Goal: Transaction & Acquisition: Register for event/course

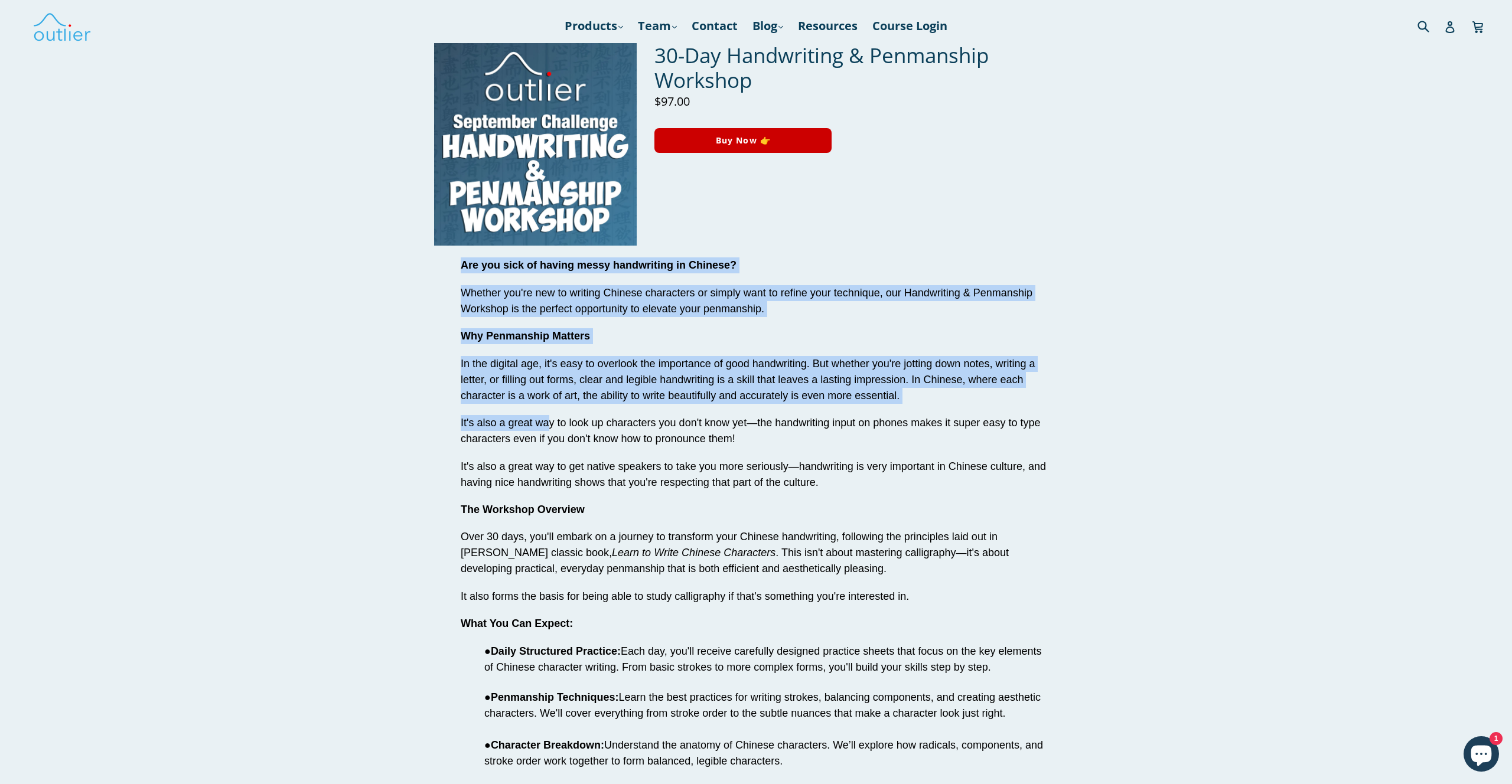
drag, startPoint x: 462, startPoint y: 264, endPoint x: 547, endPoint y: 426, distance: 182.9
click at [547, 426] on div "Are you sick of having messy handwriting in Chinese? Whether you're new to writ…" at bounding box center [756, 726] width 591 height 938
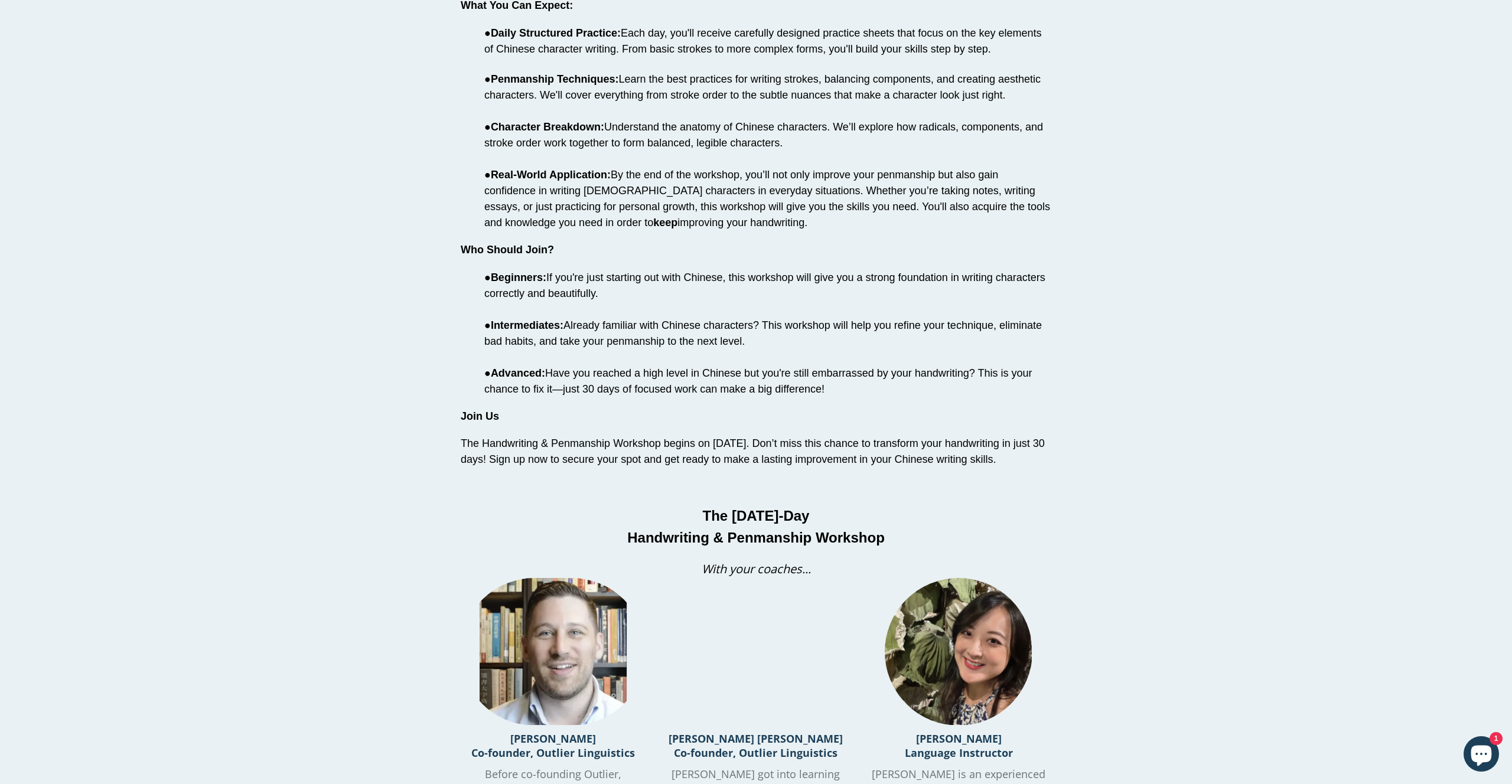
scroll to position [626, 0]
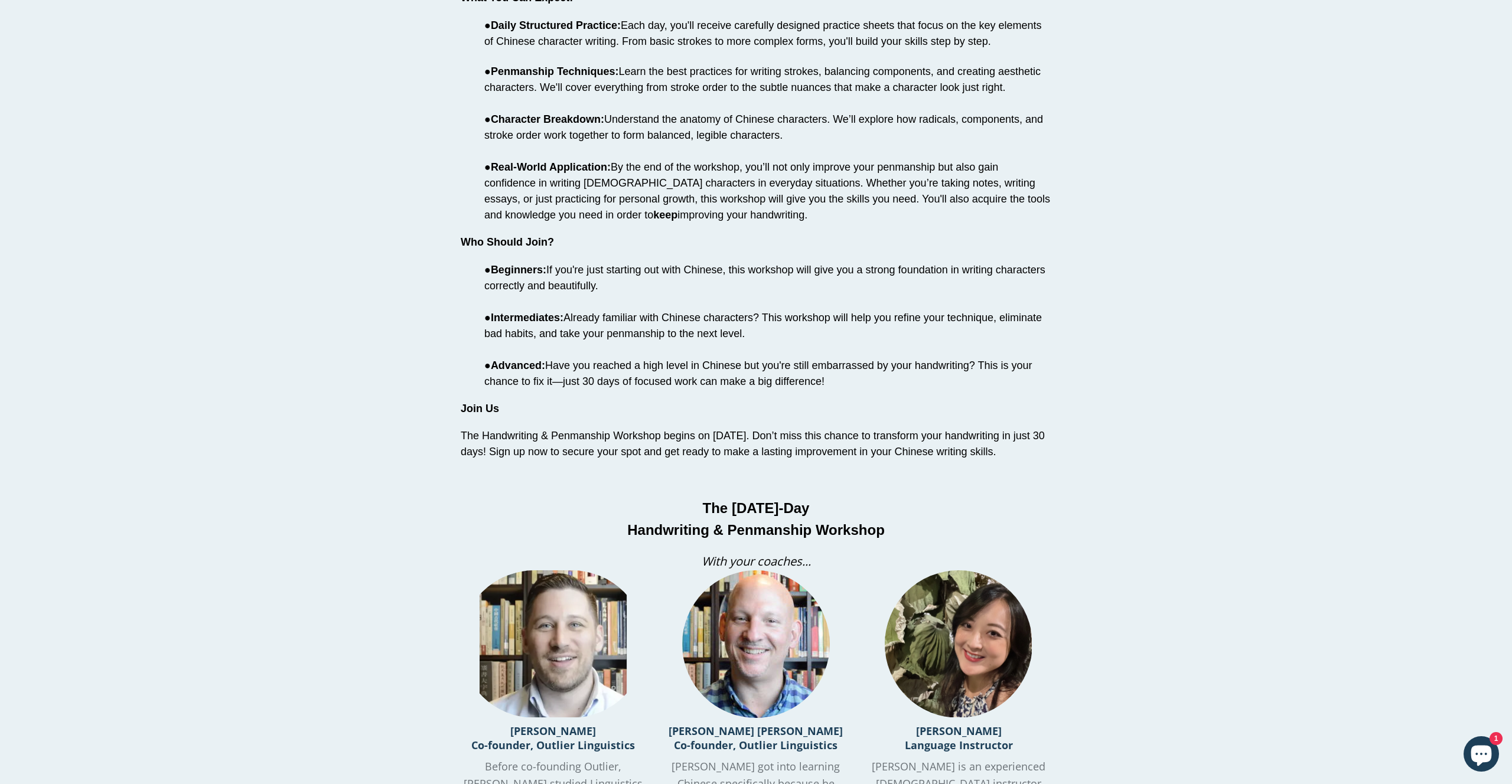
click at [1039, 451] on p "The Handwriting & Penmanship Workshop begins on [DATE]. Don’t miss this chance …" at bounding box center [756, 444] width 591 height 32
copy div "Are you sick of having messy handwriting in Chinese? Whether you're new to writ…"
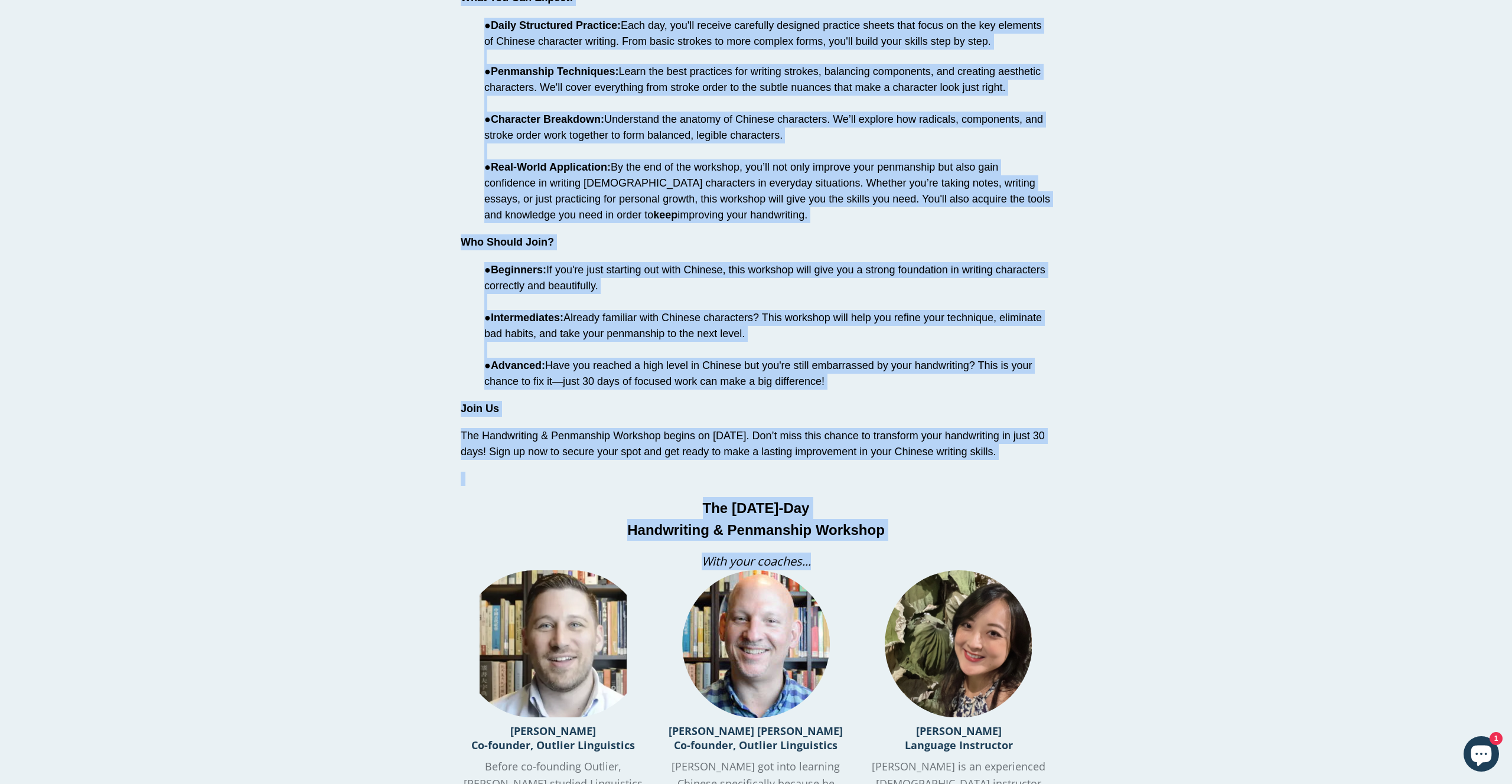
click at [826, 555] on p "With your coaches..." at bounding box center [756, 561] width 591 height 18
click at [878, 533] on span "Handwriting & Penmanship Workshop" at bounding box center [756, 529] width 258 height 16
click at [883, 534] on span "Handwriting & Penmanship Workshop" at bounding box center [756, 529] width 258 height 16
copy div "Are you sick of having messy handwriting in Chinese? Whether you're new to writ…"
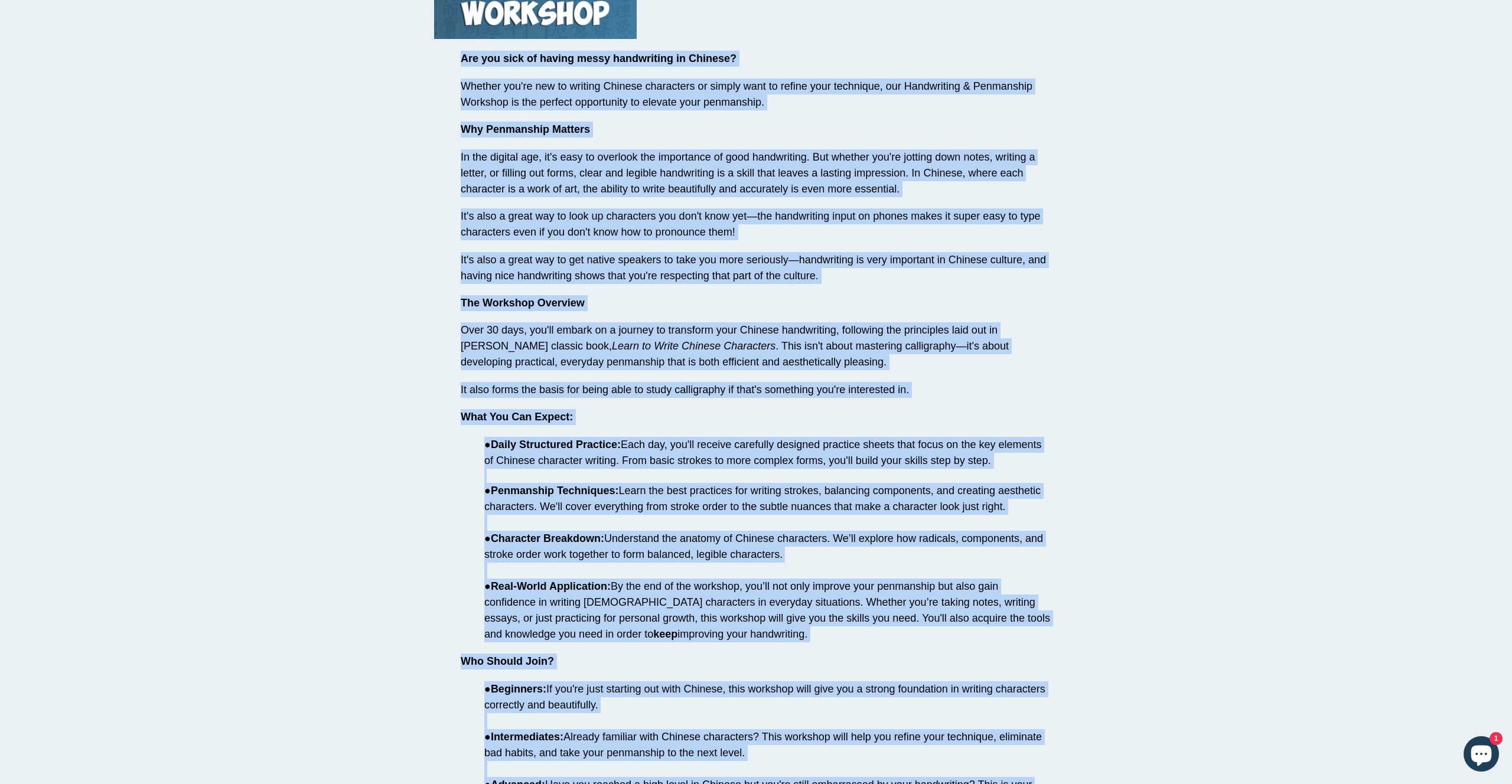
scroll to position [458, 0]
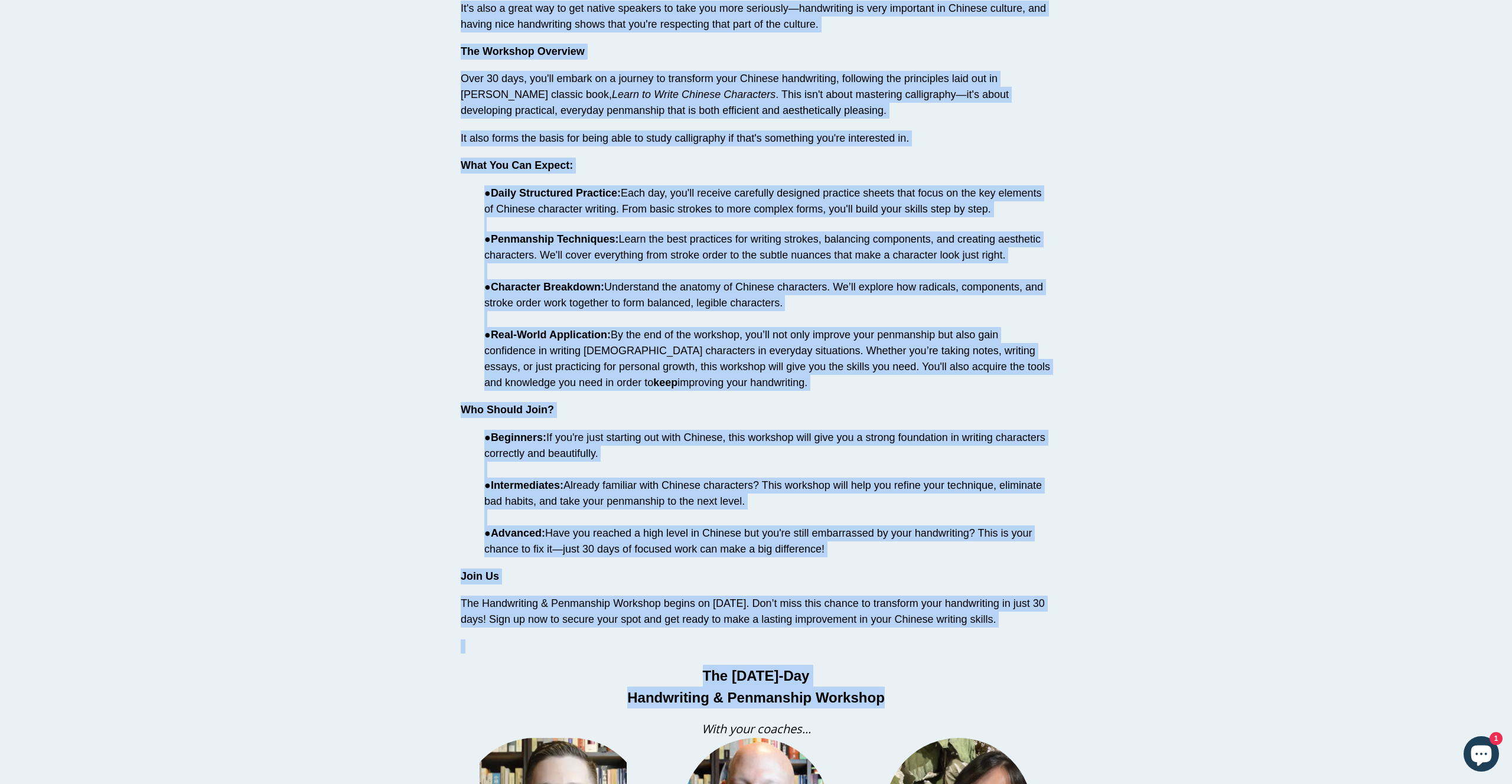
click at [668, 265] on p "● Daily Structured Practice: Each day, you'll receive carefully designed practi…" at bounding box center [756, 288] width 591 height 205
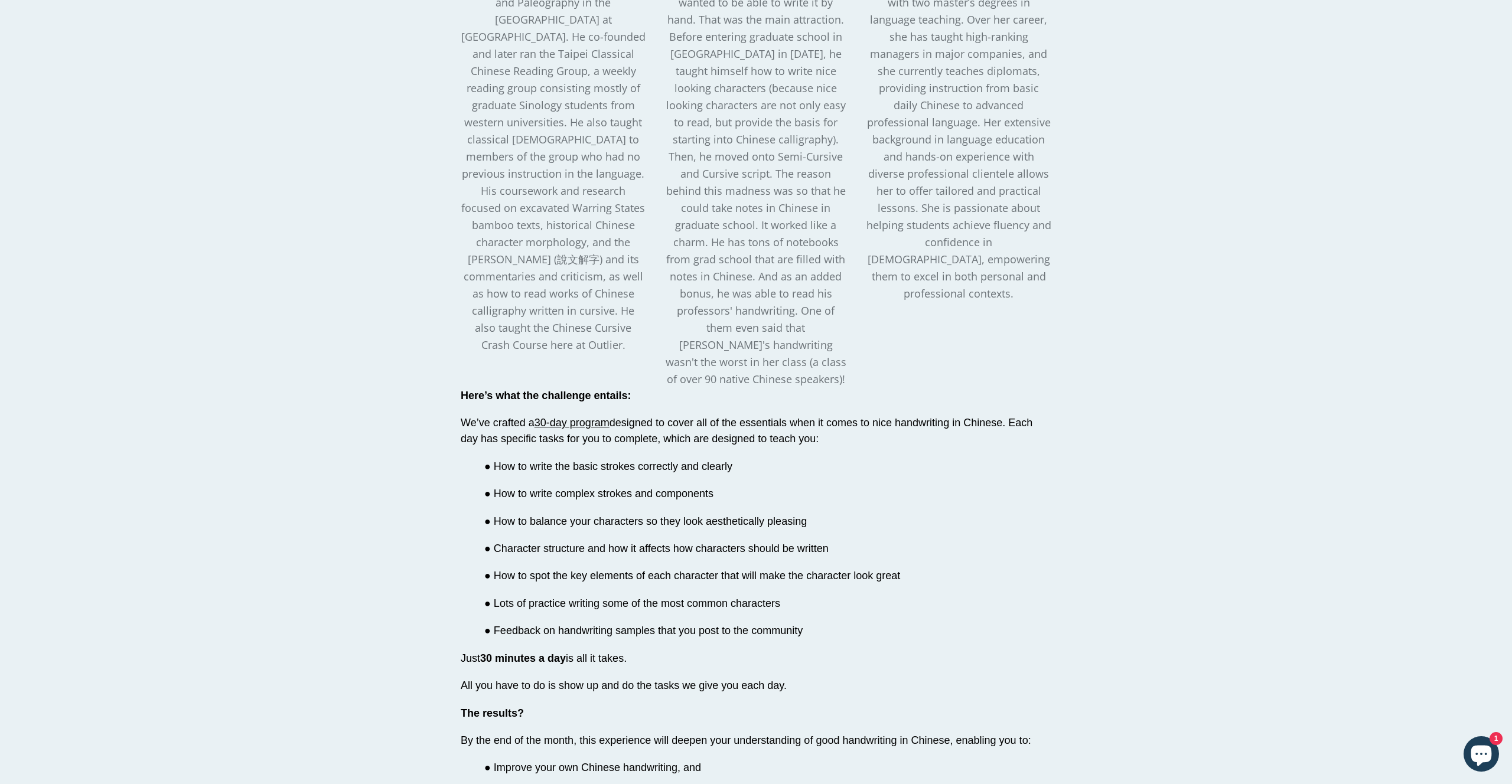
scroll to position [1487, 0]
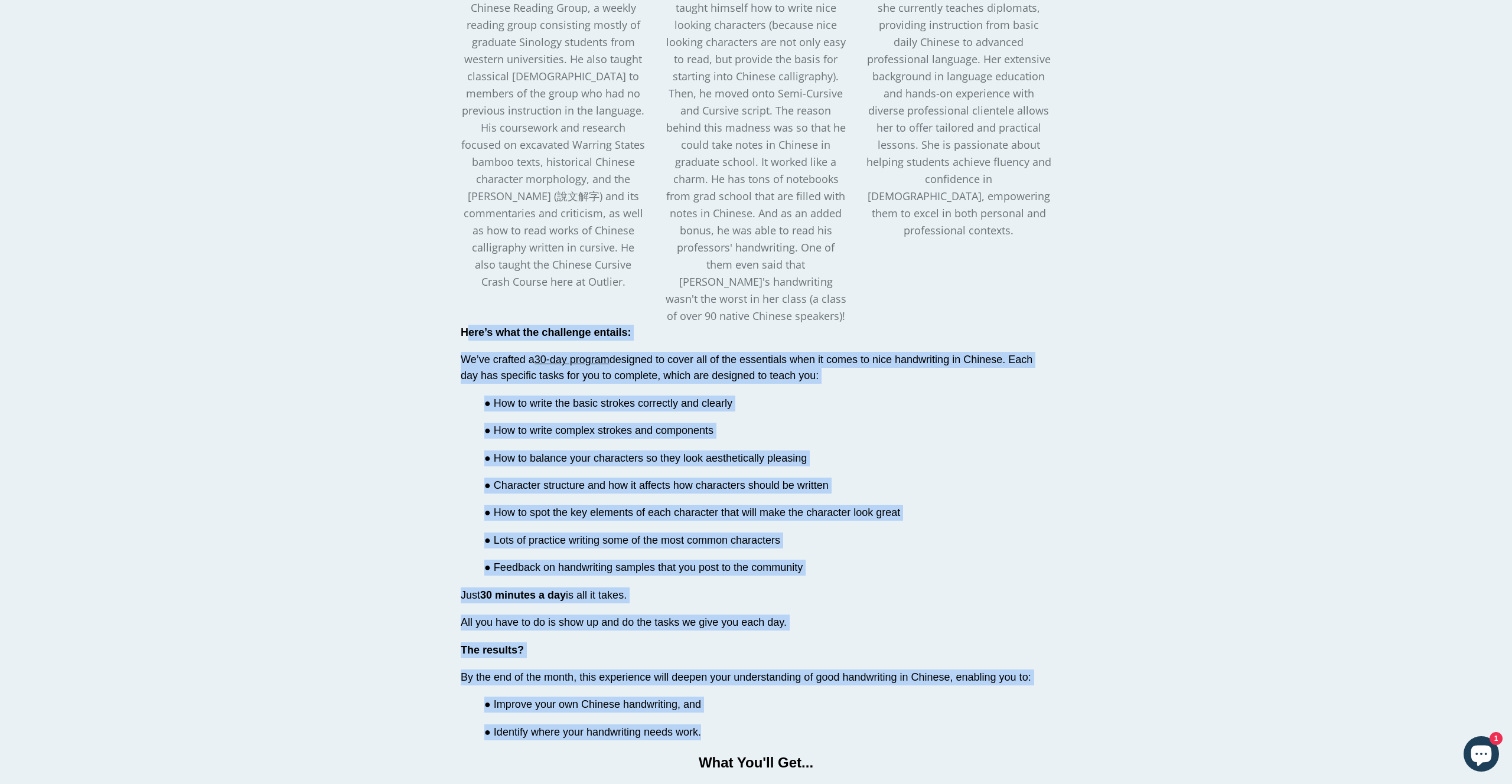
drag, startPoint x: 461, startPoint y: 312, endPoint x: 715, endPoint y: 703, distance: 466.3
click at [715, 703] on div "Here’s what the challenge entails: We’ve crafted a 30-day program designed to c…" at bounding box center [756, 549] width 591 height 449
copy div "Here’s what the challenge entails: We’ve crafted a 30-day program designed to c…"
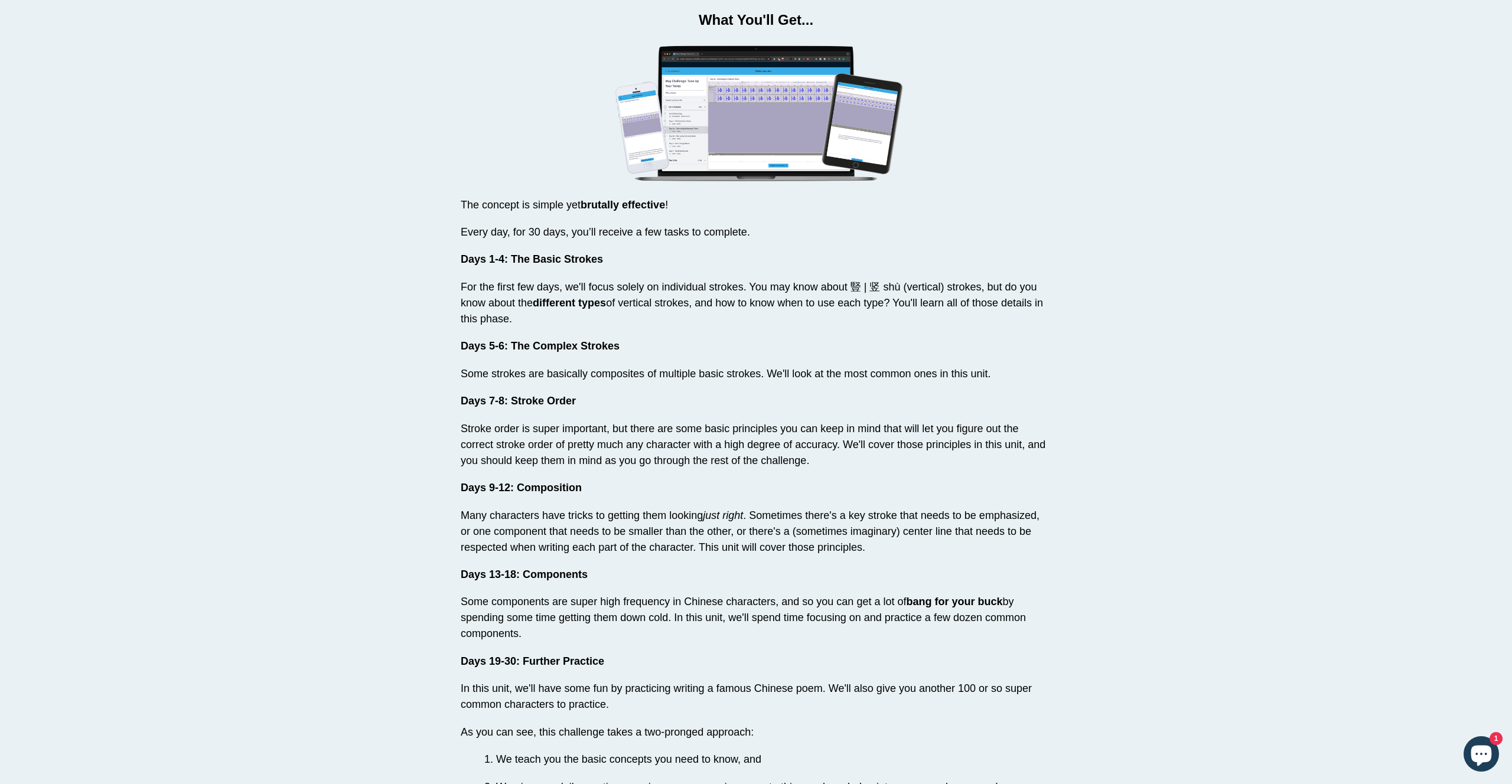
scroll to position [2234, 0]
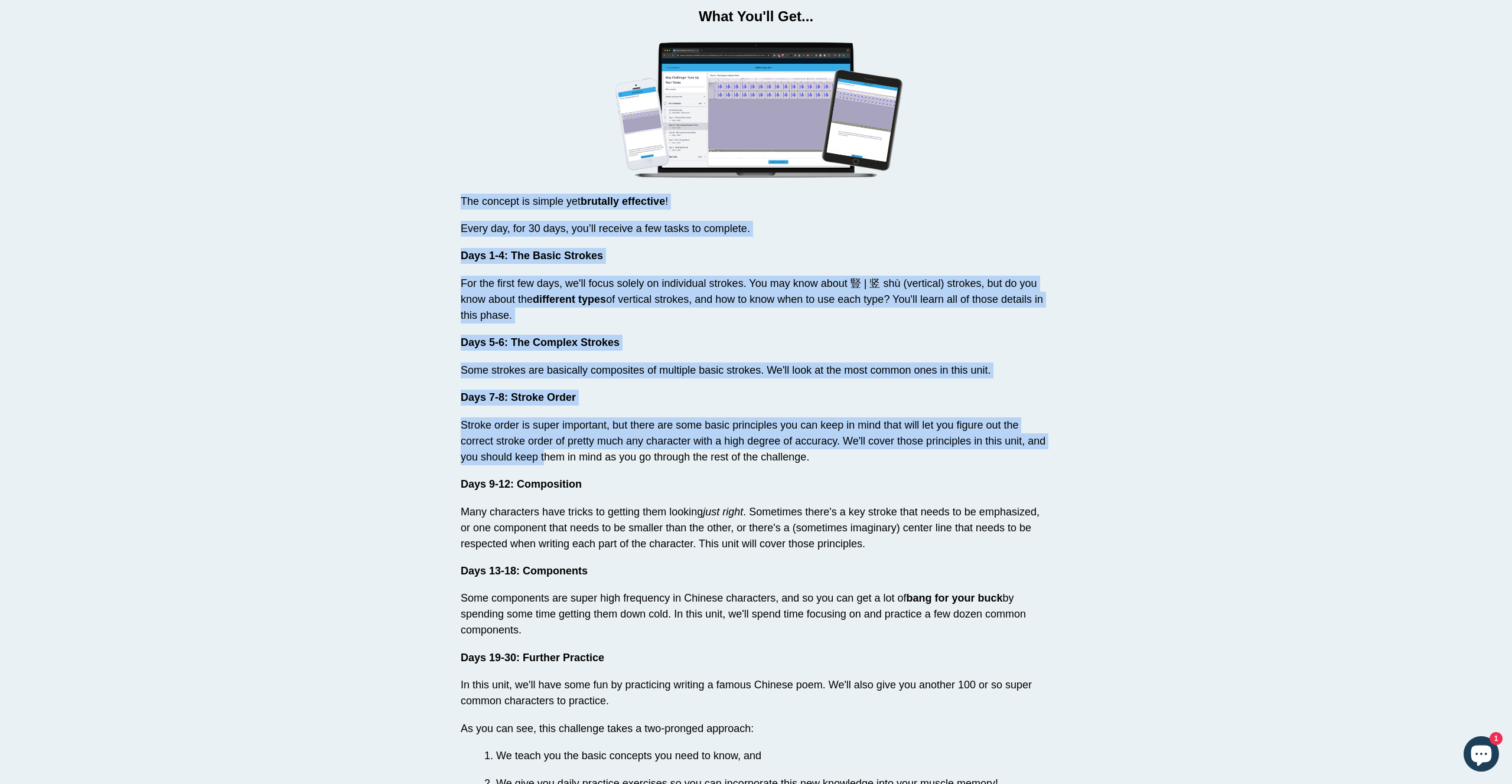
drag, startPoint x: 461, startPoint y: 176, endPoint x: 546, endPoint y: 431, distance: 268.8
click at [546, 430] on div "The concept is simple yet brutally effective ! Every day, for 30 days, you’ll r…" at bounding box center [756, 791] width 591 height 1195
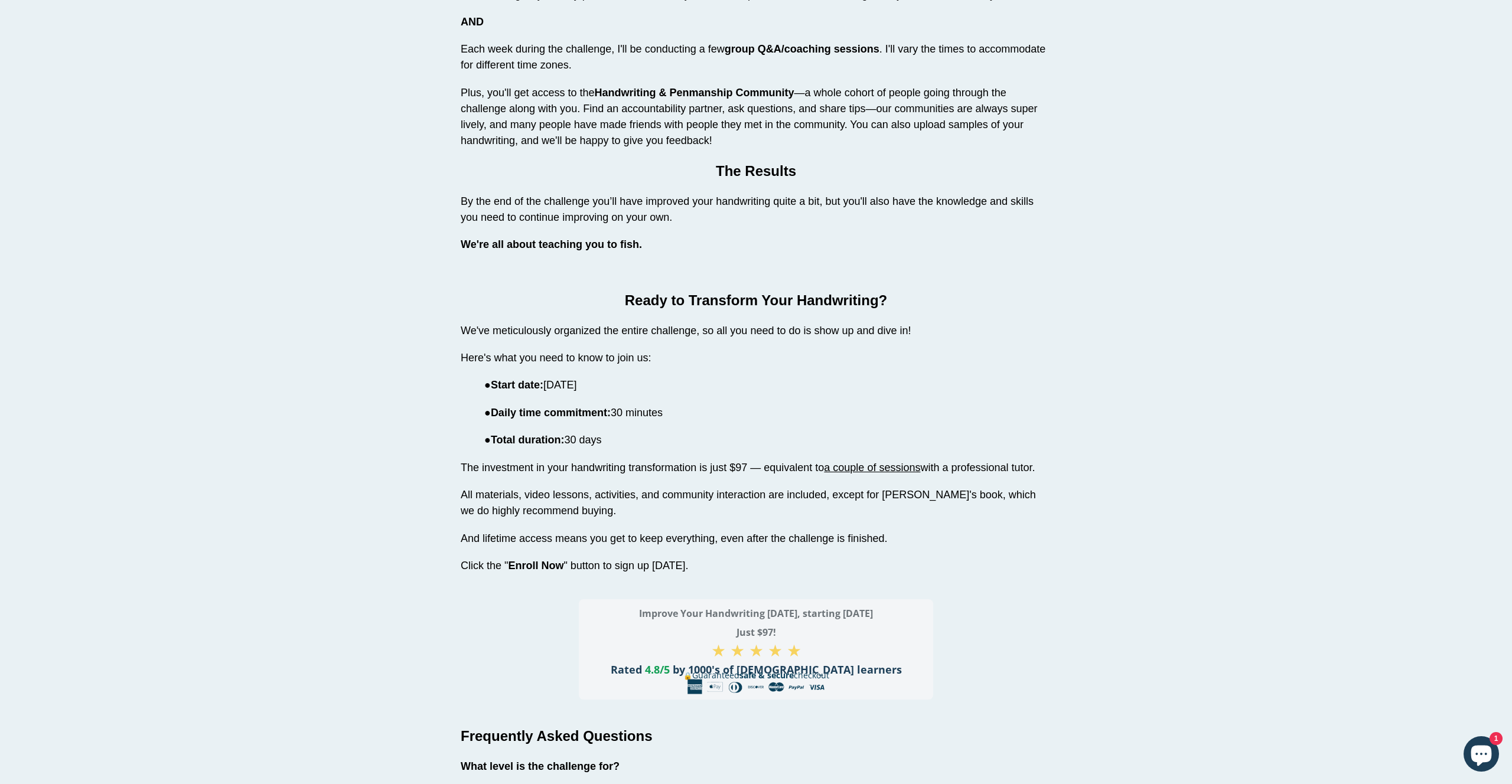
scroll to position [3095, 0]
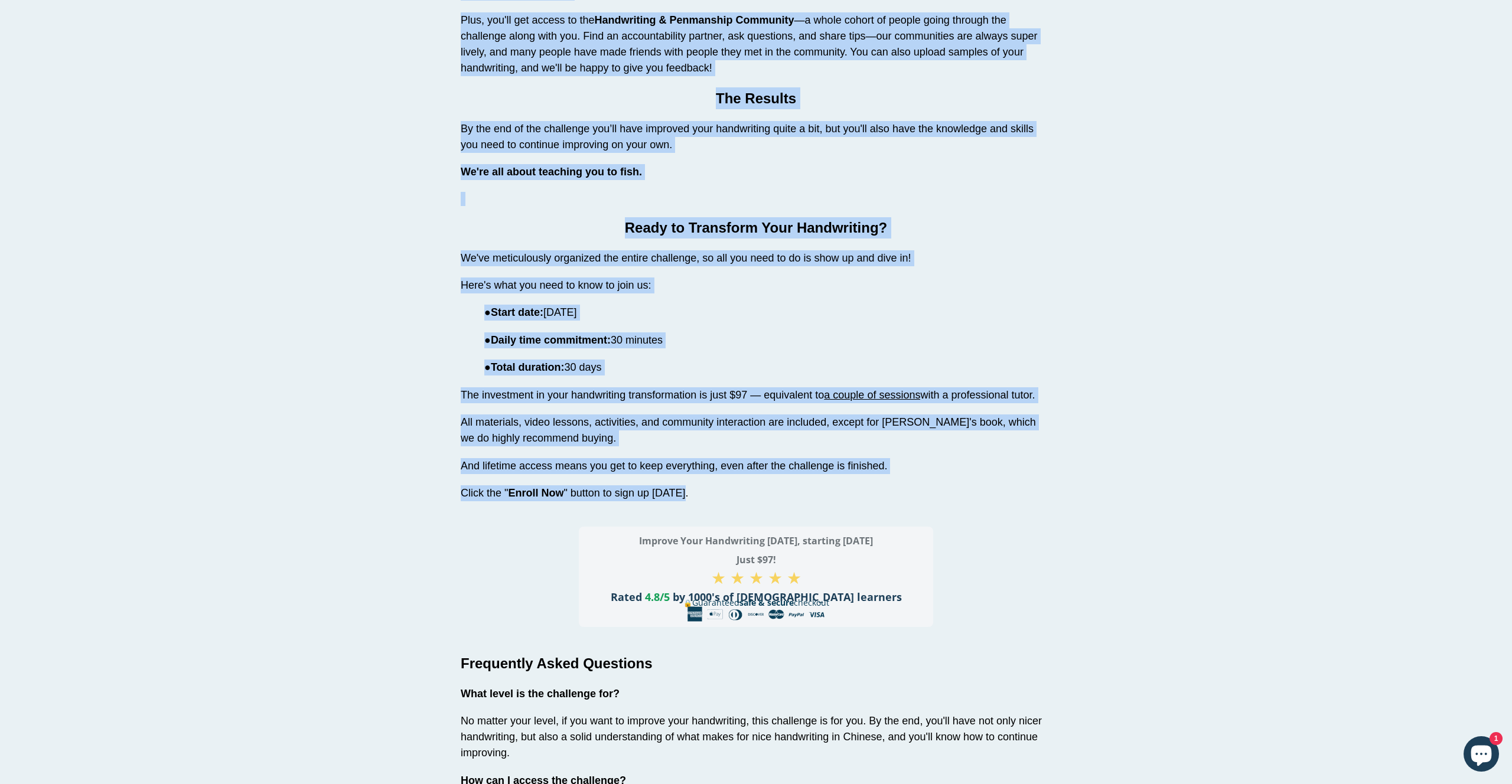
click at [688, 485] on p "Click the " Enroll Now " button to sign up today." at bounding box center [756, 493] width 591 height 16
copy div "The concept is simple yet brutally effective ! Every day, for 30 days, you’ll r…"
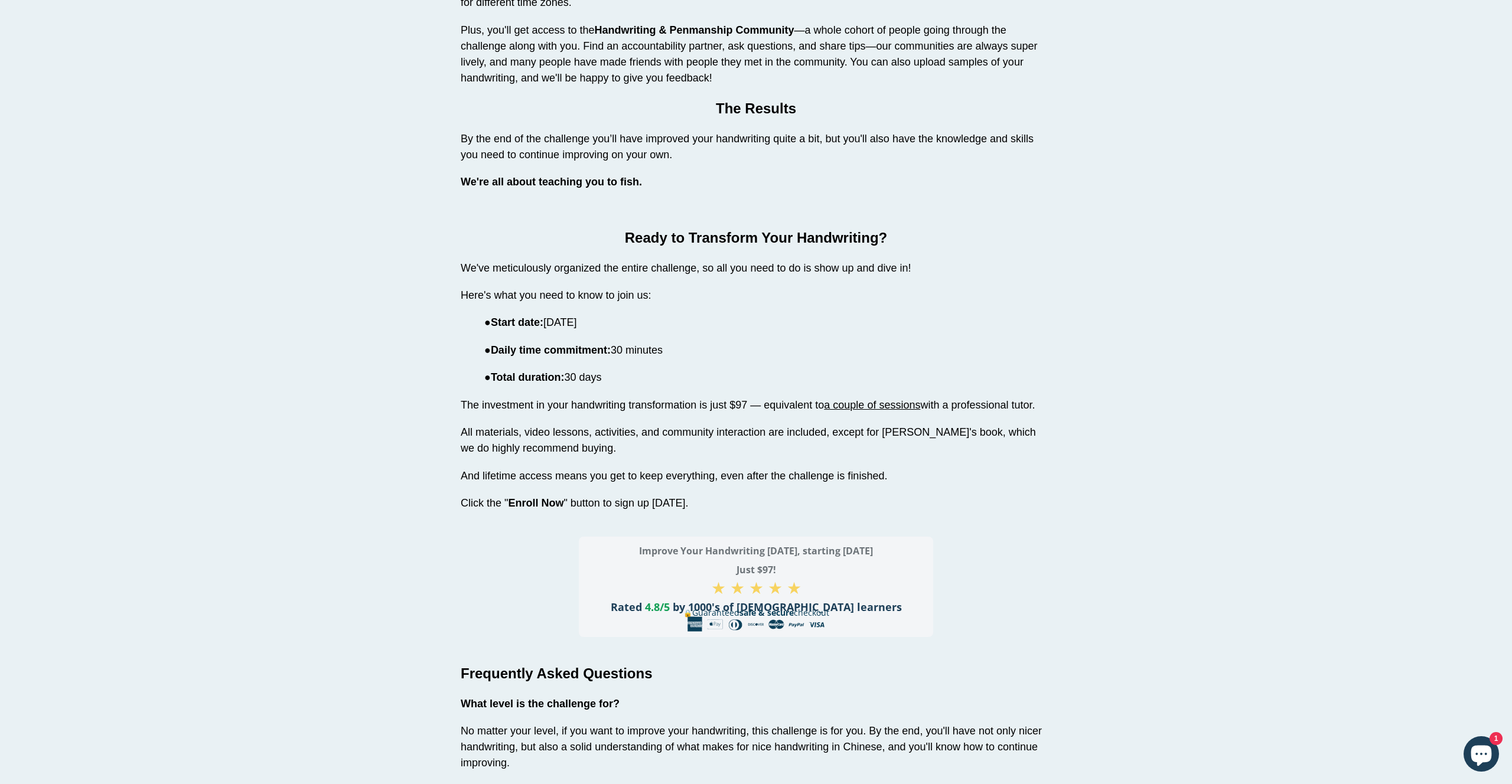
scroll to position [3103, 0]
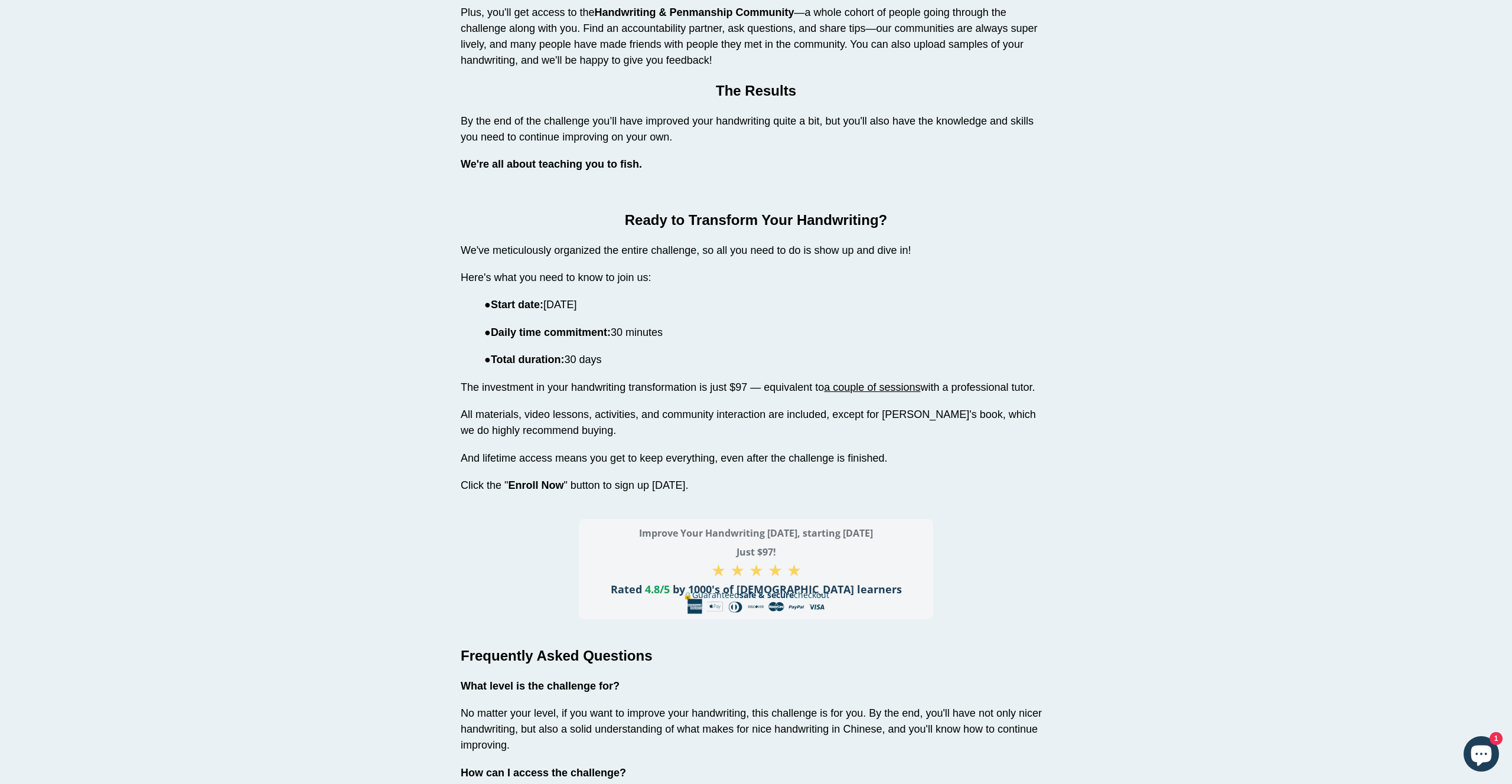
click at [686, 523] on h3 "Improve Your Handwriting in 30 Days, starting September 1 Just $97!" at bounding box center [756, 542] width 354 height 38
copy h3 "Improve Your Handwriting [DATE], starting [DATE]"
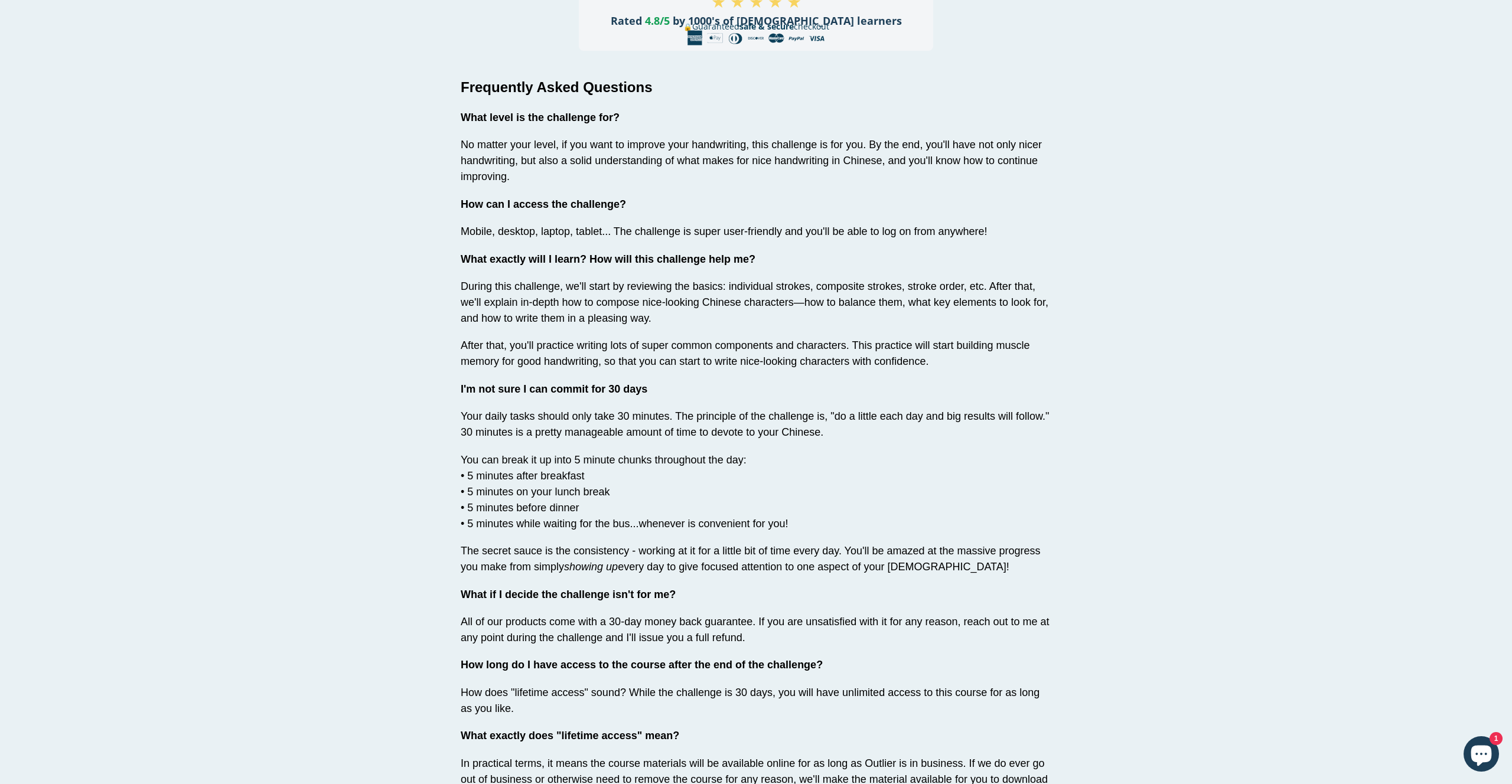
scroll to position [3854, 0]
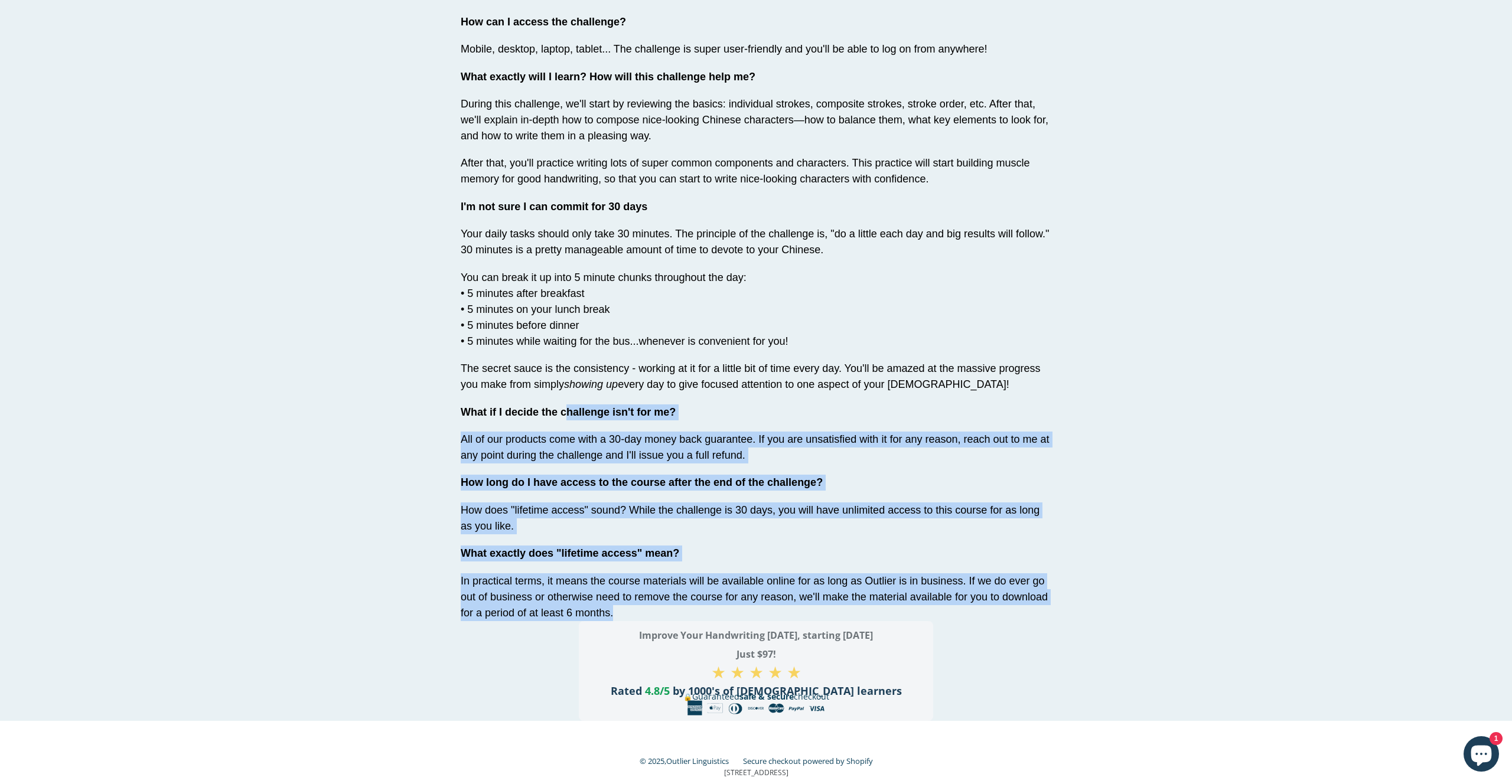
drag, startPoint x: 621, startPoint y: 588, endPoint x: 563, endPoint y: 381, distance: 215.0
click at [563, 381] on div "Frequently Asked Questions What level is the challenge for? No matter your leve…" at bounding box center [756, 245] width 591 height 753
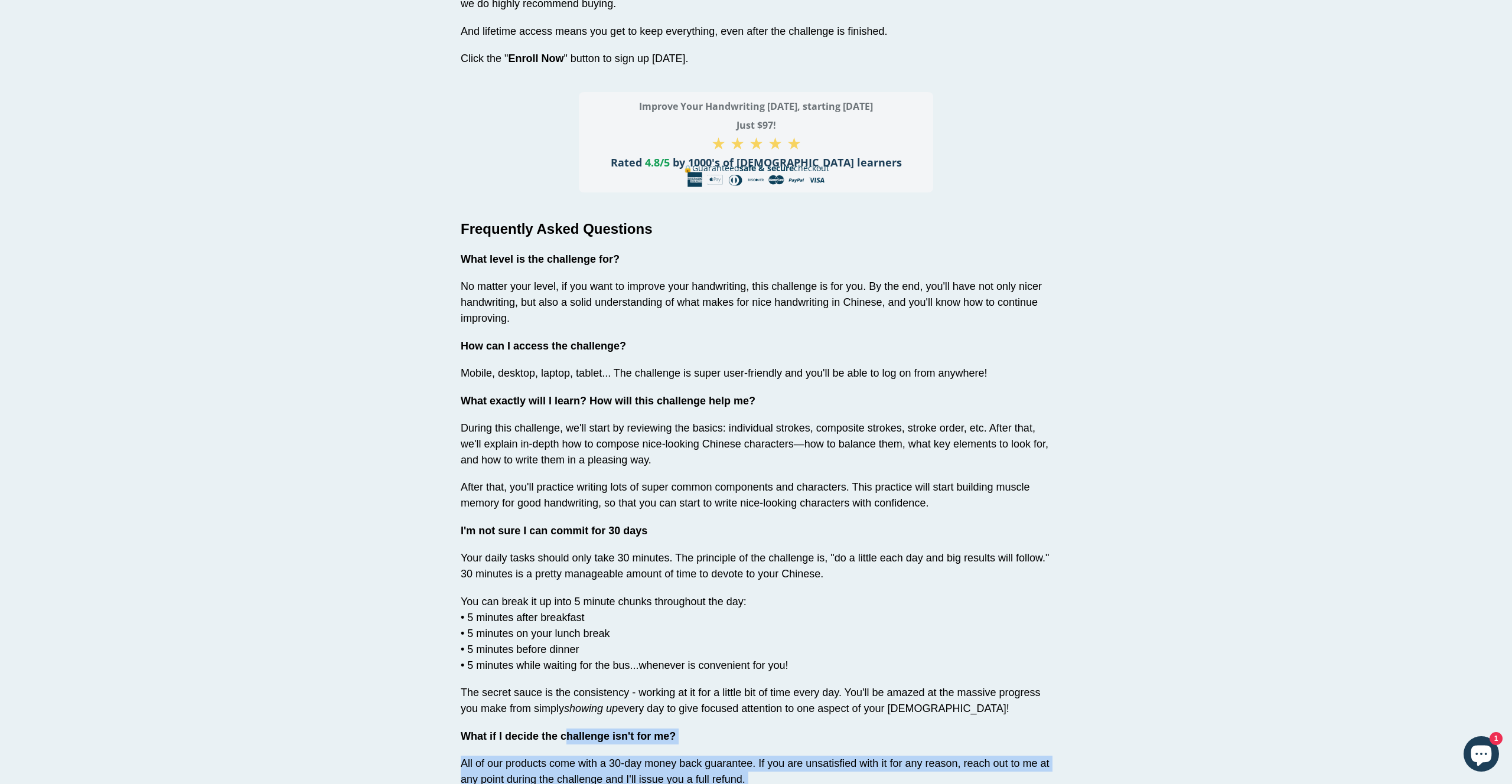
scroll to position [3513, 0]
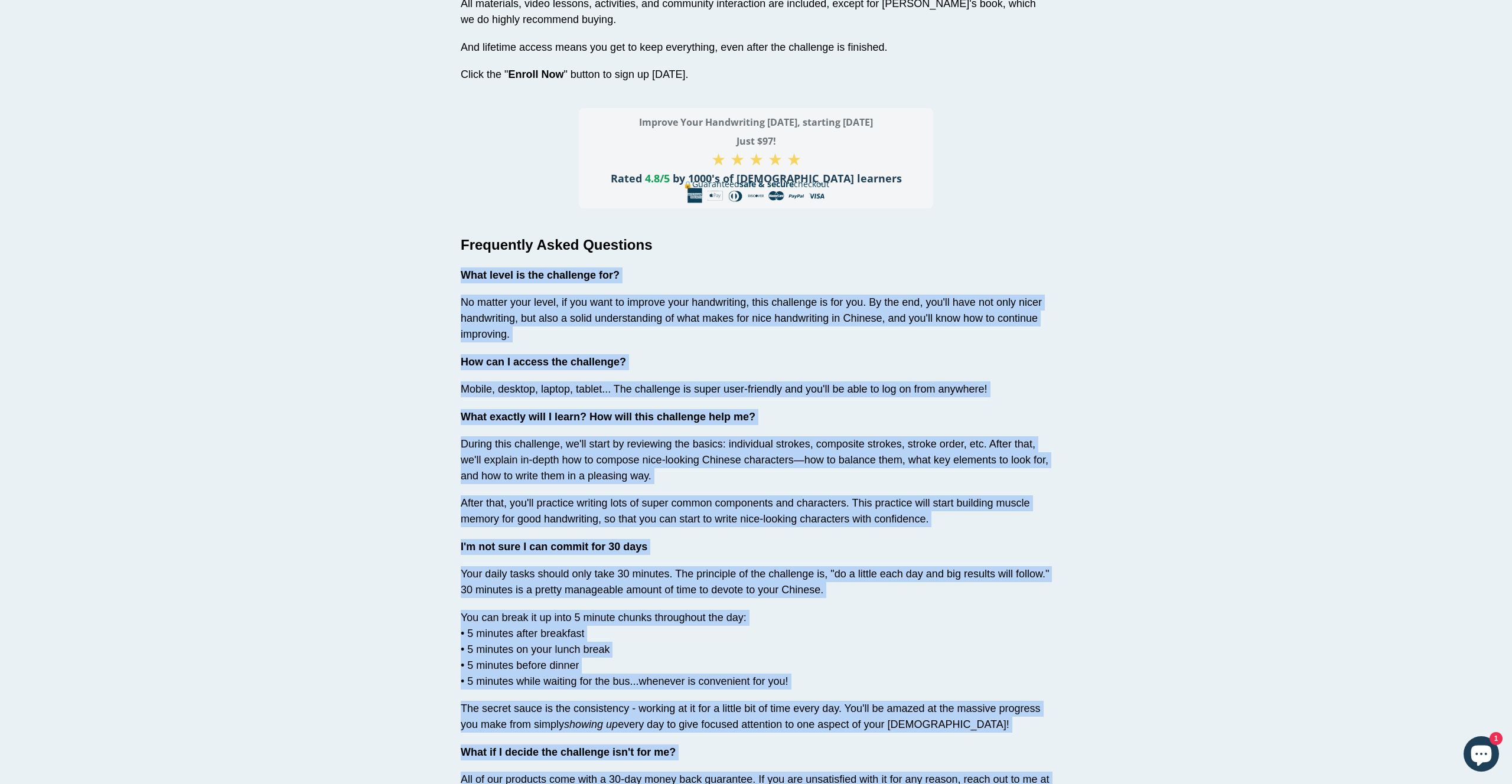
click at [462, 269] on span "What level is the challenge for?" at bounding box center [540, 275] width 159 height 12
copy div "What level is the challenge for? No matter your level, if you want to improve y…"
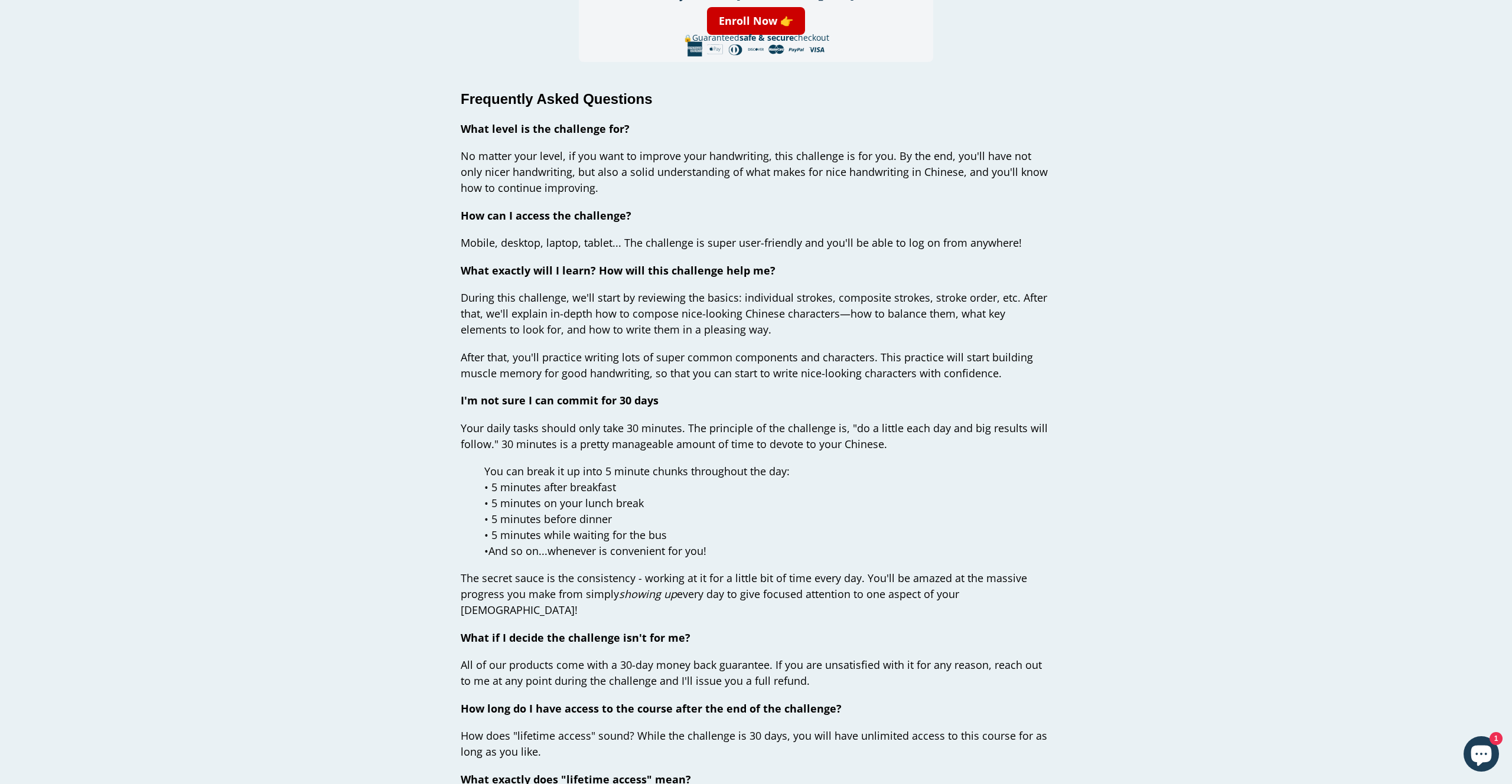
scroll to position [4103, 0]
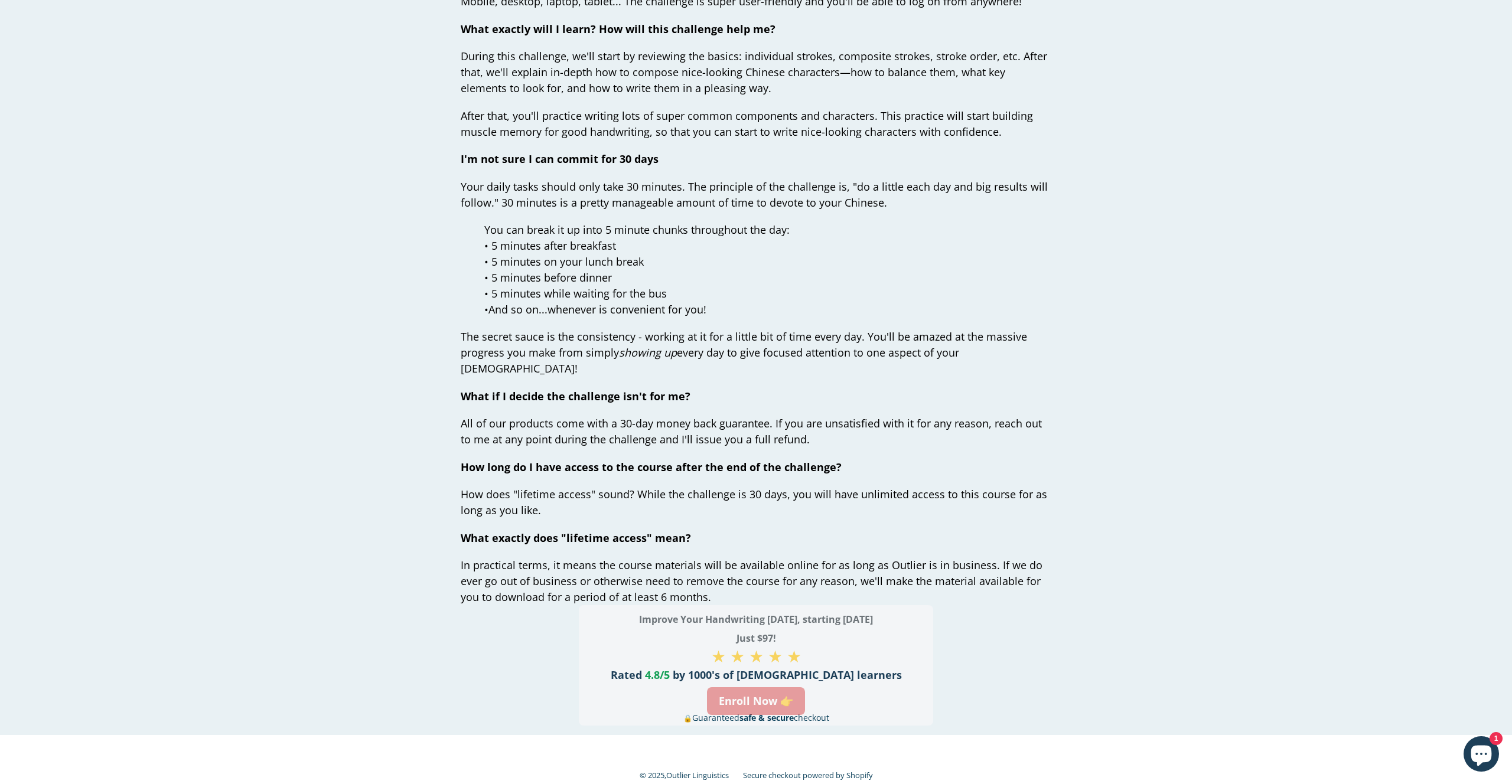
click at [760, 687] on link "Enroll Now 👉" at bounding box center [756, 701] width 98 height 28
